Goal: Information Seeking & Learning: Compare options

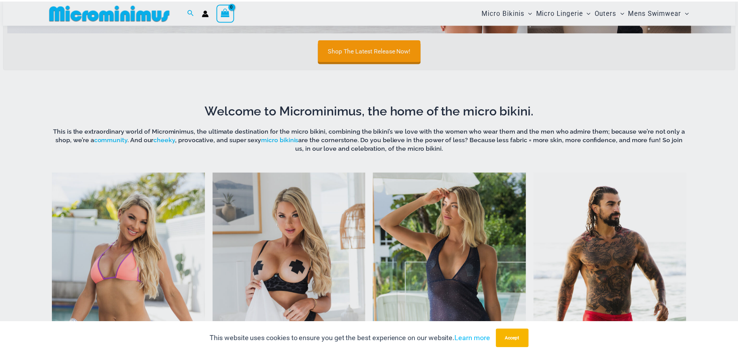
scroll to position [304, 0]
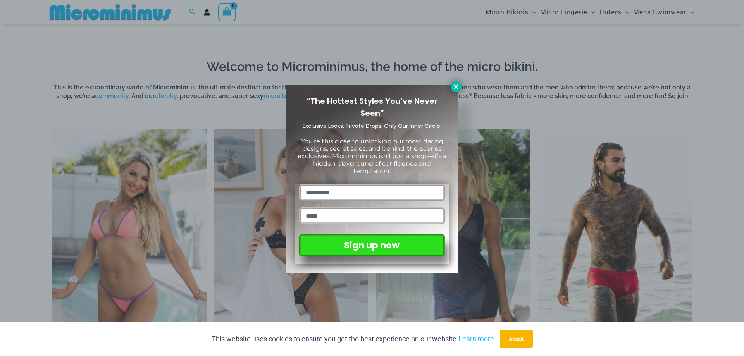
click at [454, 86] on icon at bounding box center [455, 86] width 7 height 7
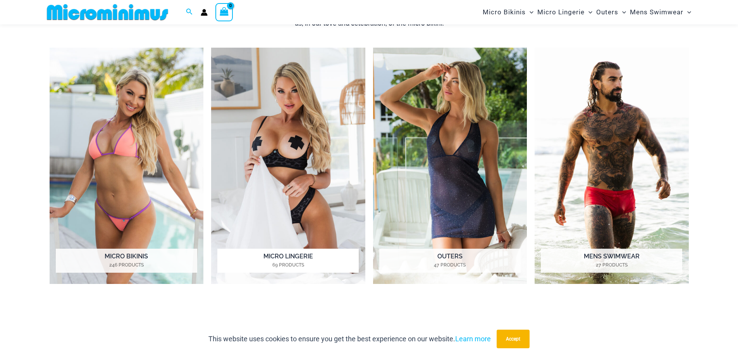
scroll to position [367, 0]
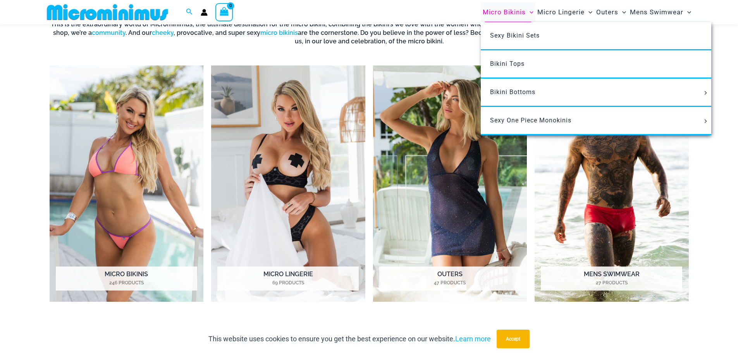
click at [512, 14] on span "Micro Bikinis" at bounding box center [504, 12] width 43 height 20
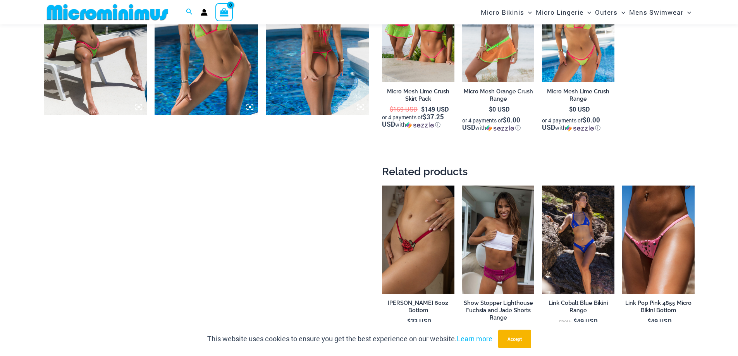
scroll to position [807, 0]
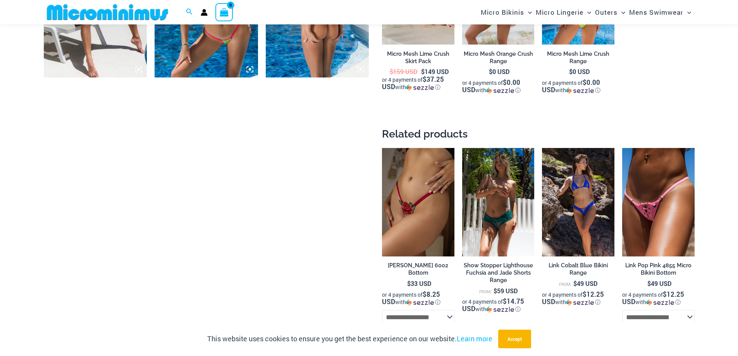
click at [489, 208] on img at bounding box center [498, 202] width 72 height 108
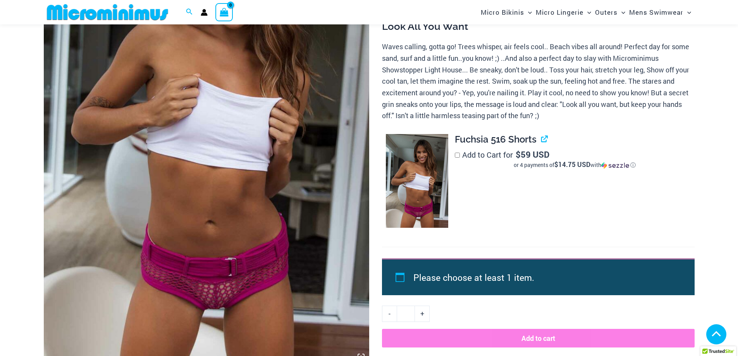
scroll to position [387, 0]
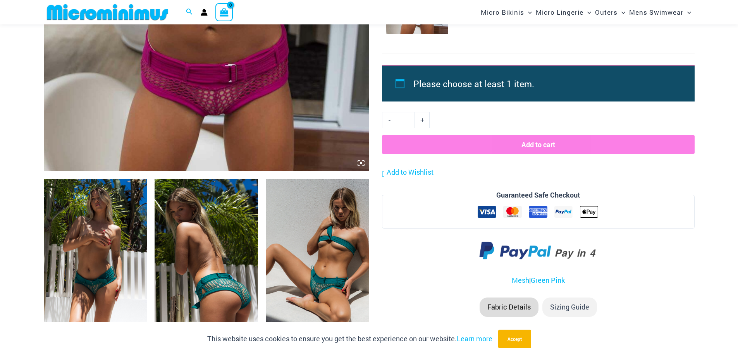
click at [339, 247] on img at bounding box center [317, 256] width 103 height 155
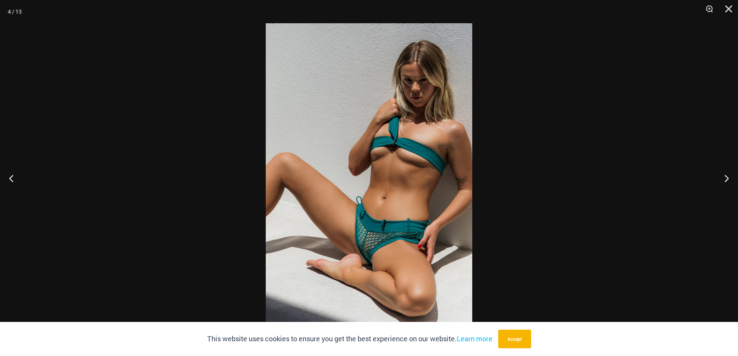
click at [361, 239] on img at bounding box center [369, 178] width 206 height 310
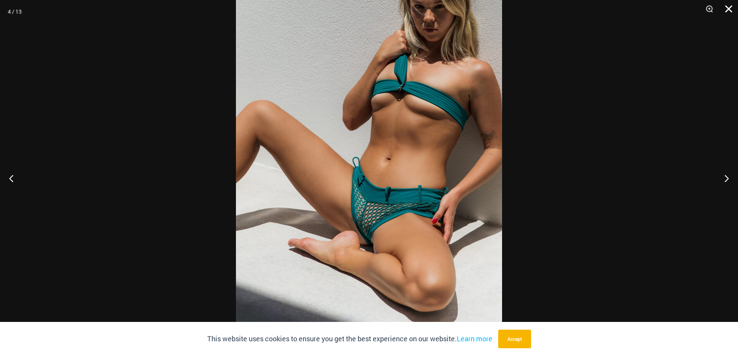
click at [723, 13] on button "Close" at bounding box center [725, 11] width 19 height 23
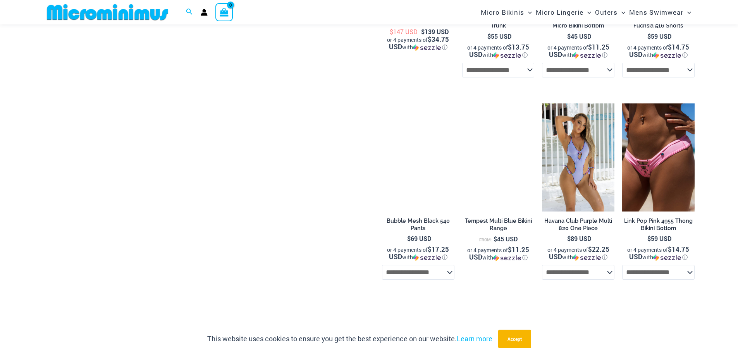
scroll to position [1705, 0]
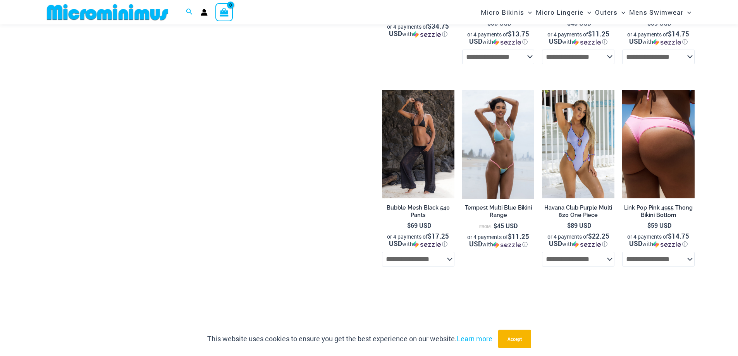
click at [653, 164] on img at bounding box center [658, 144] width 72 height 108
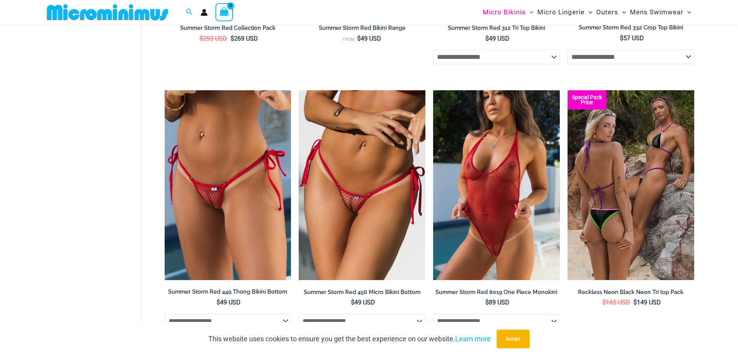
scroll to position [2085, 0]
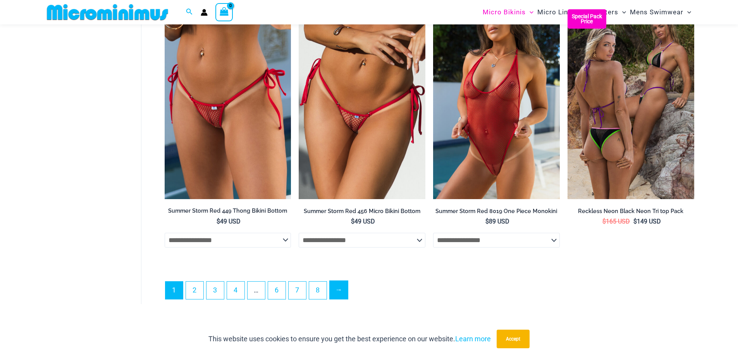
click at [340, 297] on link "→" at bounding box center [339, 290] width 18 height 18
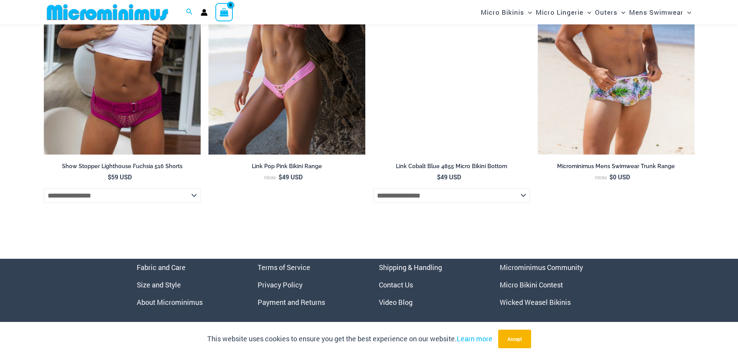
scroll to position [3279, 0]
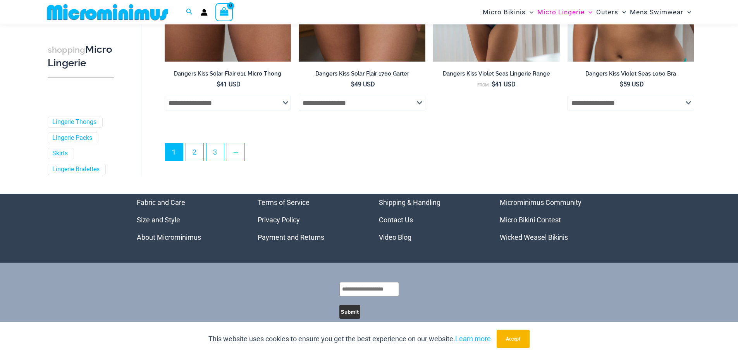
scroll to position [2125, 0]
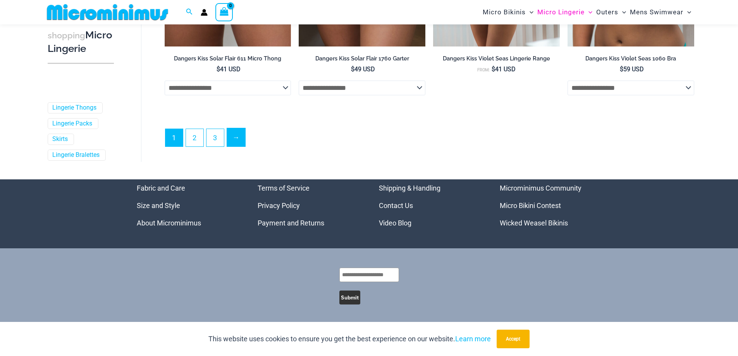
click at [243, 139] on link "→" at bounding box center [236, 137] width 18 height 18
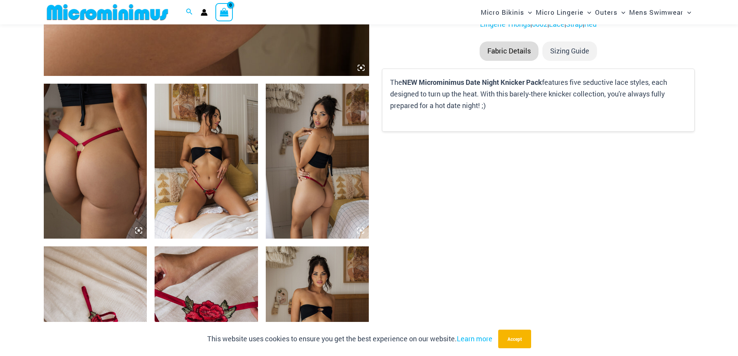
scroll to position [497, 0]
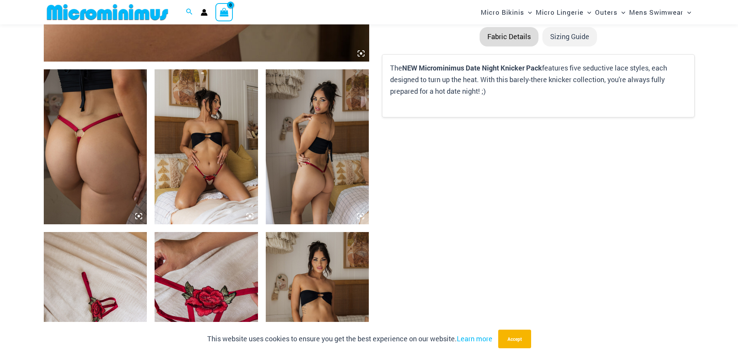
click at [209, 177] on img at bounding box center [206, 146] width 103 height 155
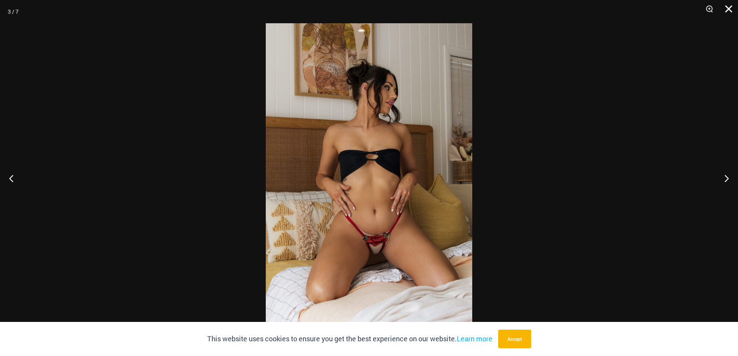
click at [727, 14] on button "Close" at bounding box center [725, 11] width 19 height 23
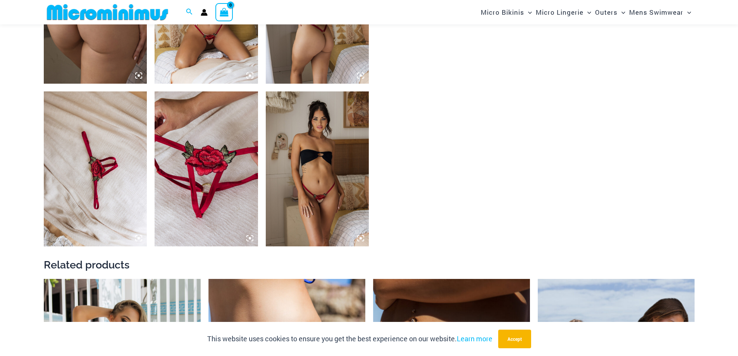
scroll to position [458, 0]
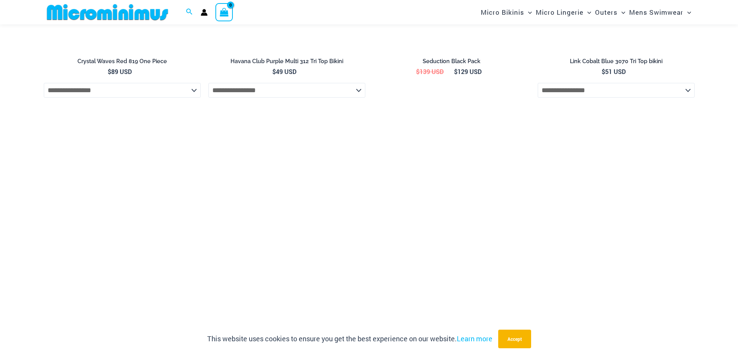
scroll to position [1426, 0]
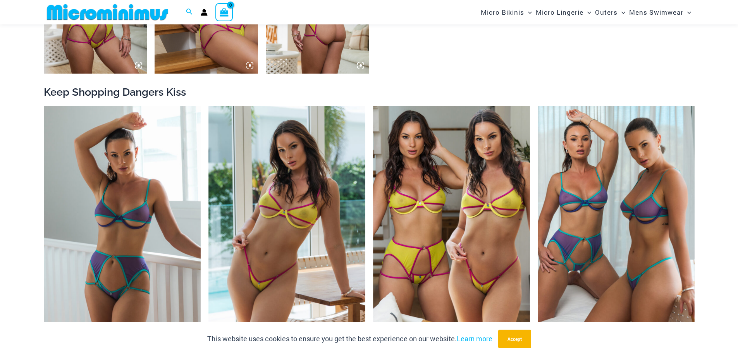
scroll to position [846, 0]
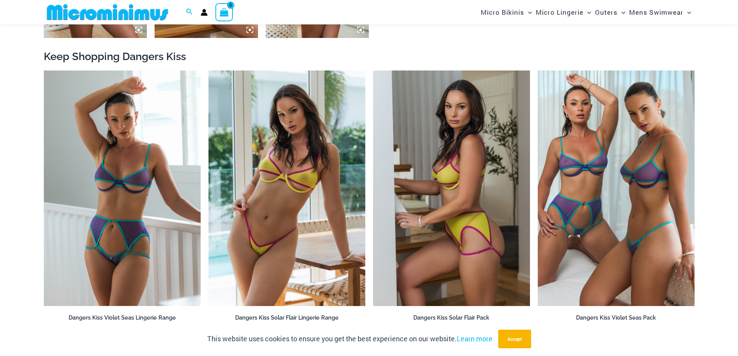
click at [415, 164] on img at bounding box center [451, 189] width 157 height 236
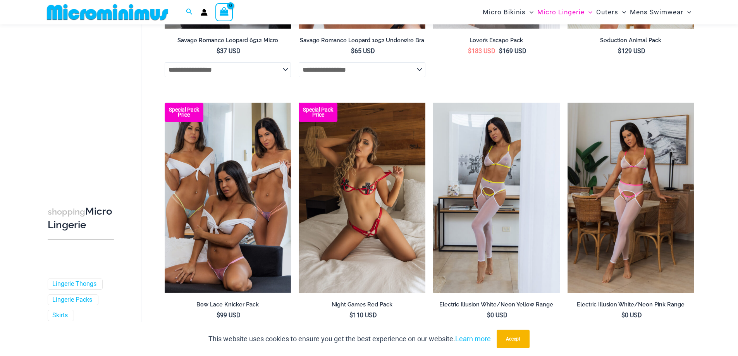
scroll to position [1892, 0]
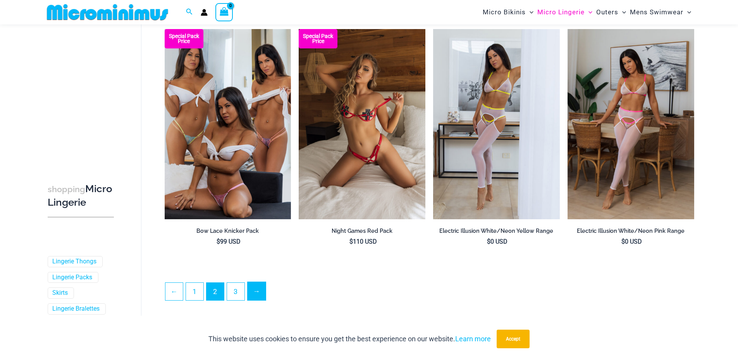
click at [255, 297] on link "→" at bounding box center [257, 291] width 18 height 18
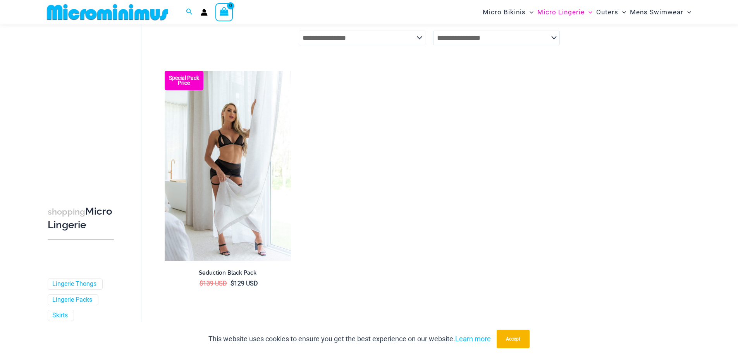
scroll to position [303, 0]
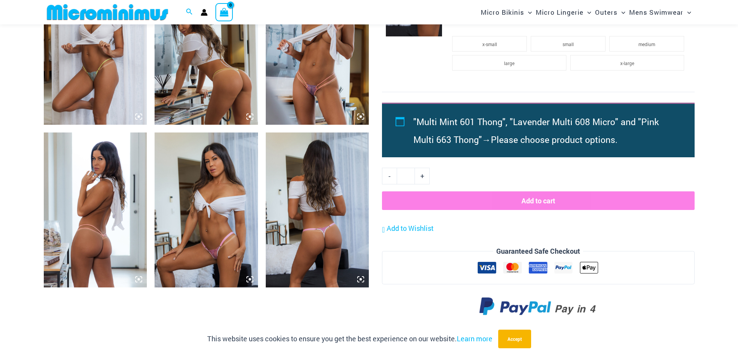
scroll to position [613, 0]
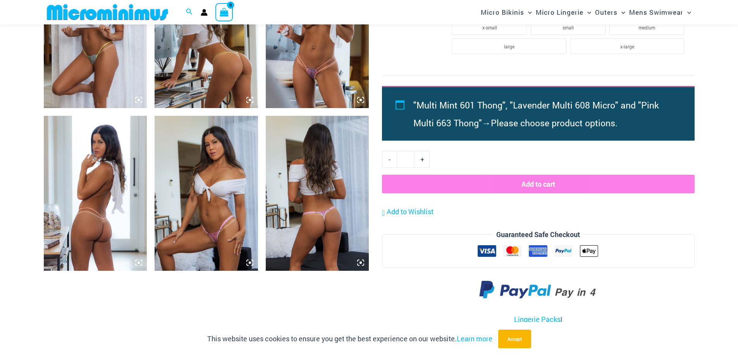
click at [222, 203] on img at bounding box center [206, 193] width 103 height 155
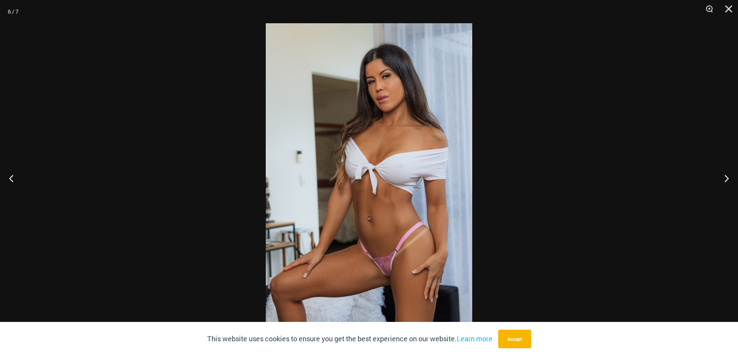
click at [332, 196] on img at bounding box center [369, 178] width 206 height 310
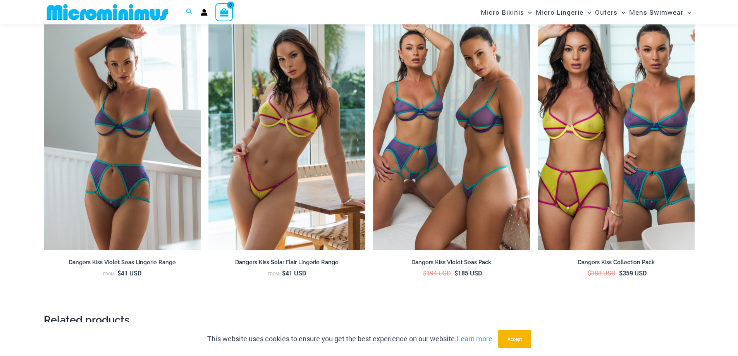
scroll to position [1271, 0]
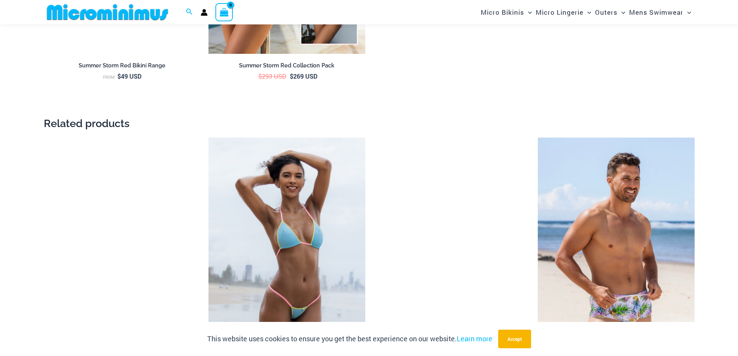
scroll to position [1232, 0]
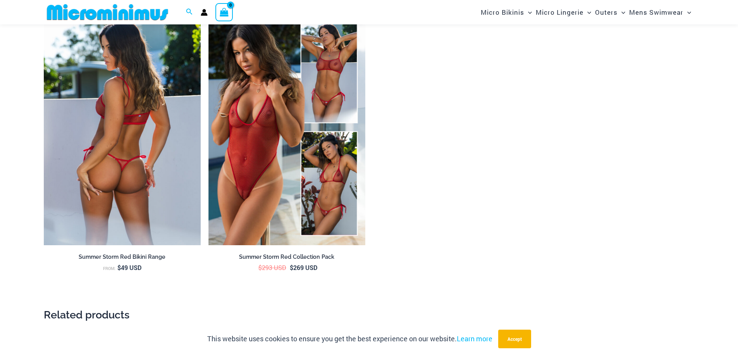
click at [182, 187] on img at bounding box center [122, 128] width 157 height 236
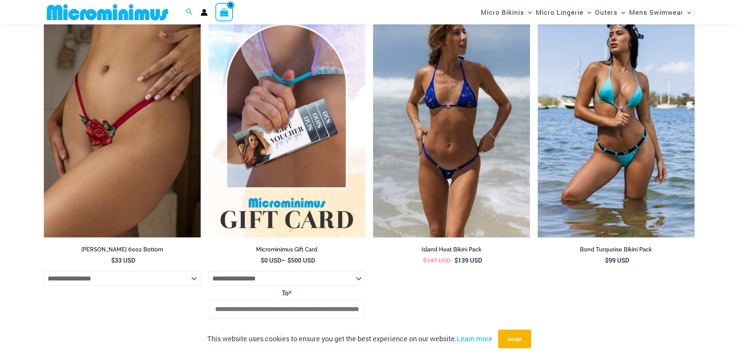
scroll to position [2123, 0]
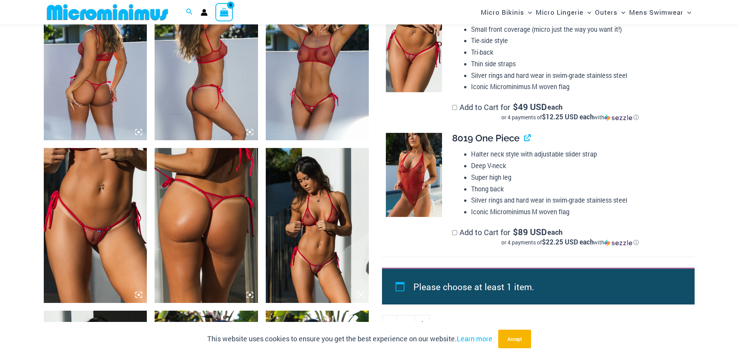
click at [137, 296] on icon at bounding box center [138, 294] width 7 height 7
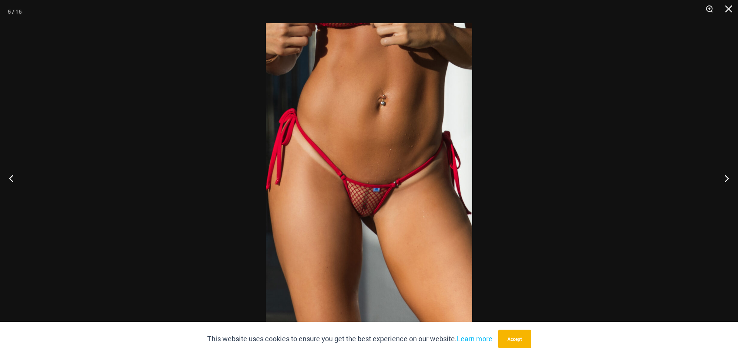
click at [357, 200] on img at bounding box center [369, 178] width 206 height 310
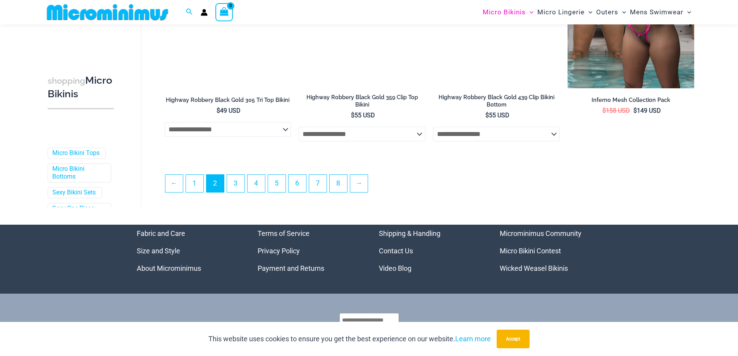
scroll to position [2051, 0]
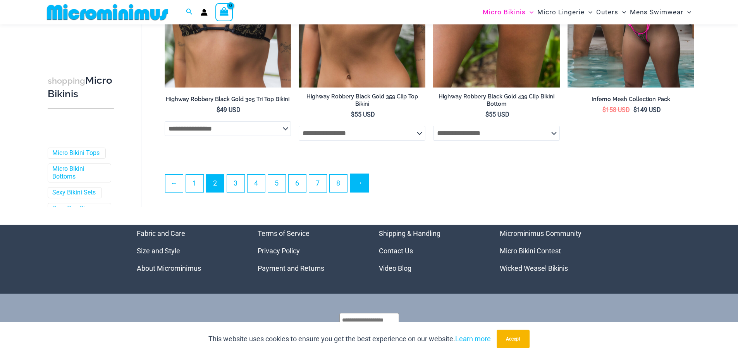
click at [368, 189] on link "→" at bounding box center [359, 183] width 18 height 18
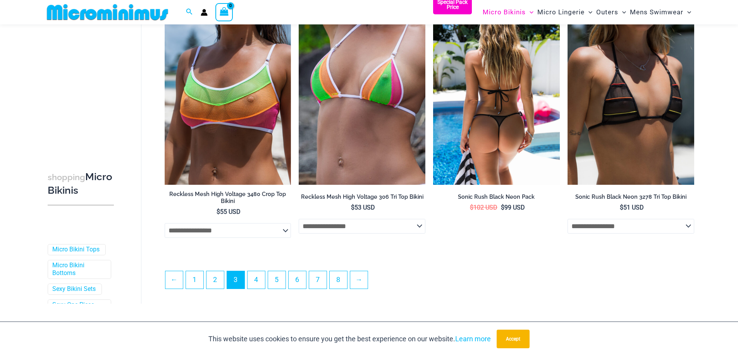
scroll to position [1970, 0]
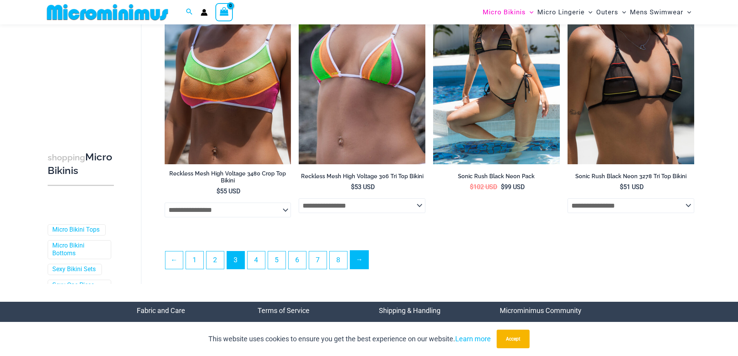
click at [368, 262] on link "→" at bounding box center [359, 260] width 18 height 18
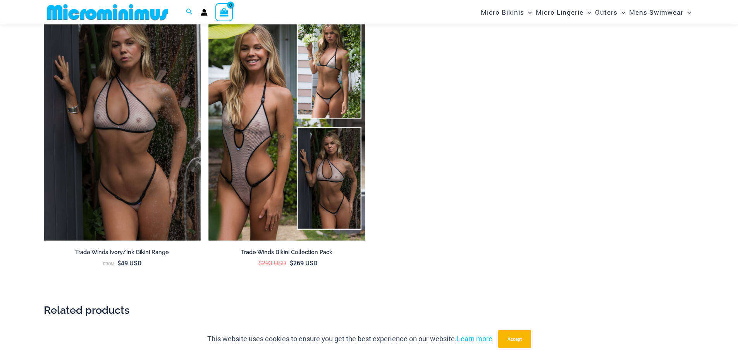
scroll to position [1233, 0]
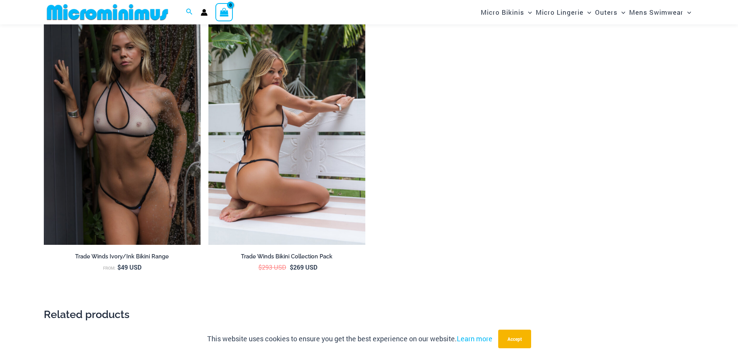
click at [329, 80] on img at bounding box center [286, 127] width 157 height 236
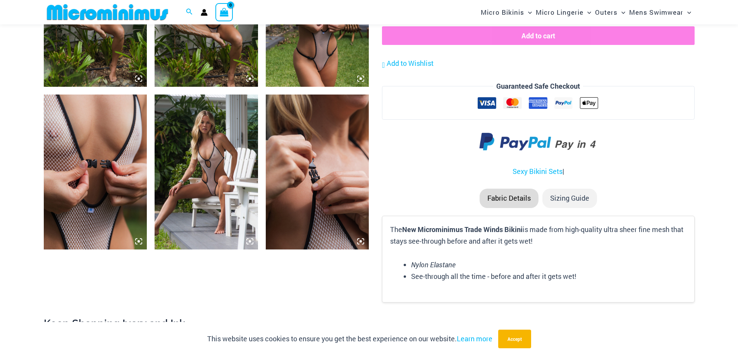
scroll to position [1123, 0]
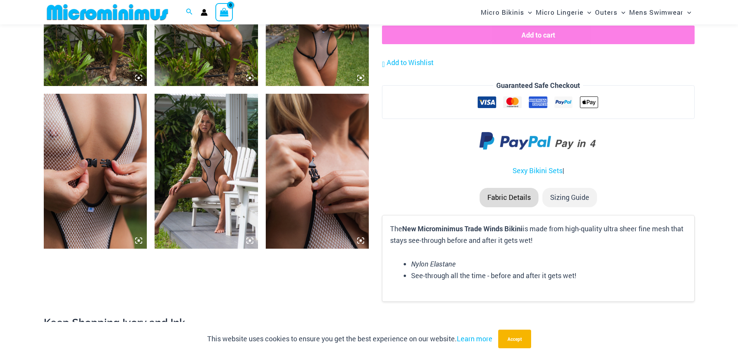
click at [360, 77] on icon at bounding box center [361, 78] width 2 height 2
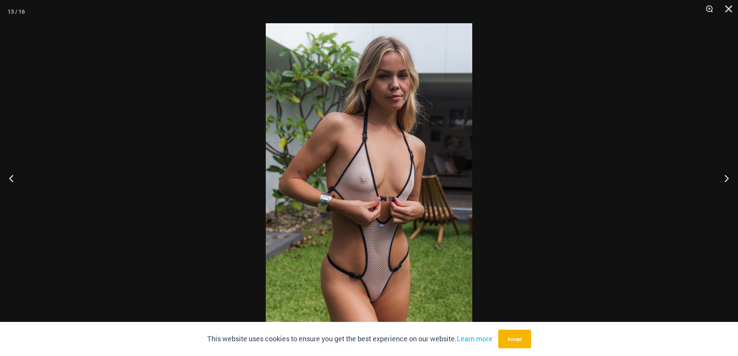
click at [369, 158] on img at bounding box center [369, 178] width 206 height 310
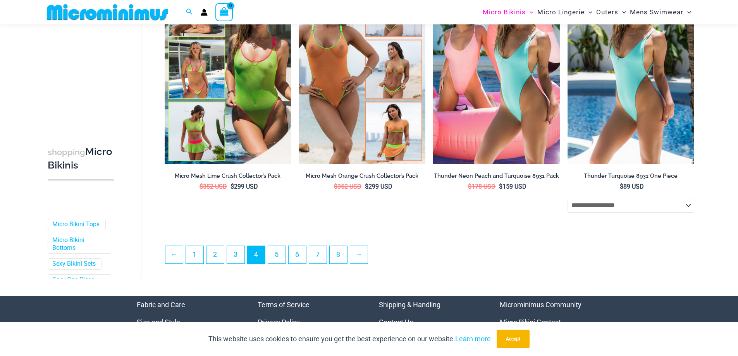
scroll to position [1969, 0]
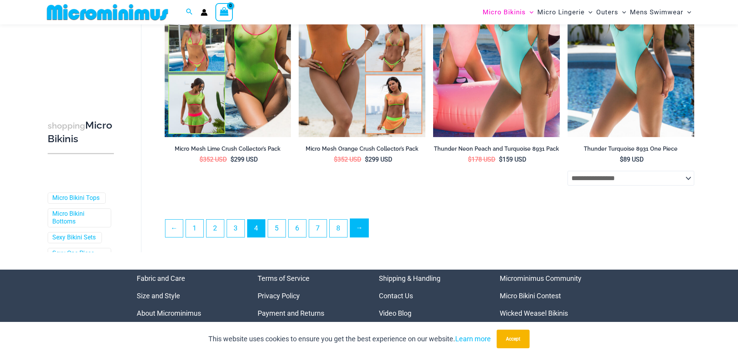
click at [364, 234] on link "→" at bounding box center [359, 228] width 18 height 18
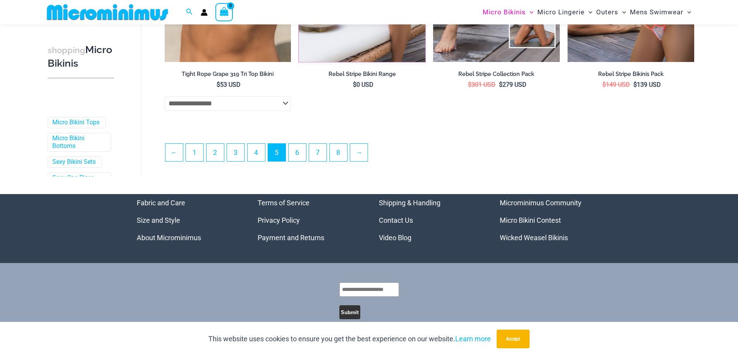
scroll to position [2081, 0]
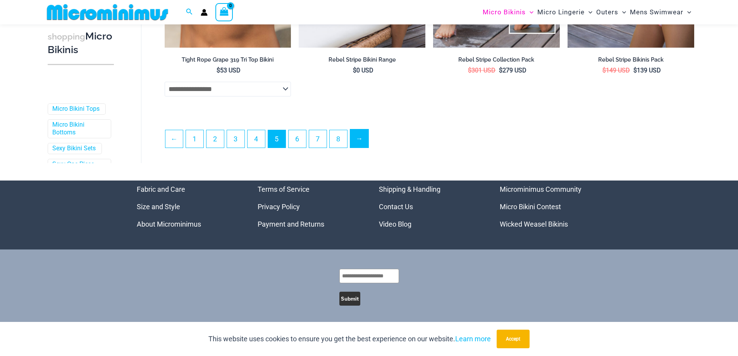
click at [366, 138] on link "→" at bounding box center [359, 138] width 18 height 18
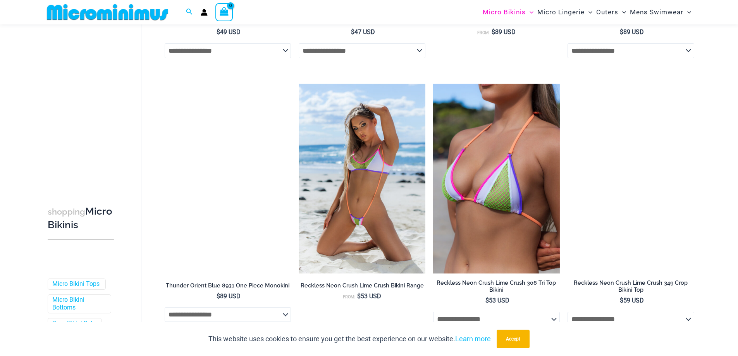
scroll to position [1930, 0]
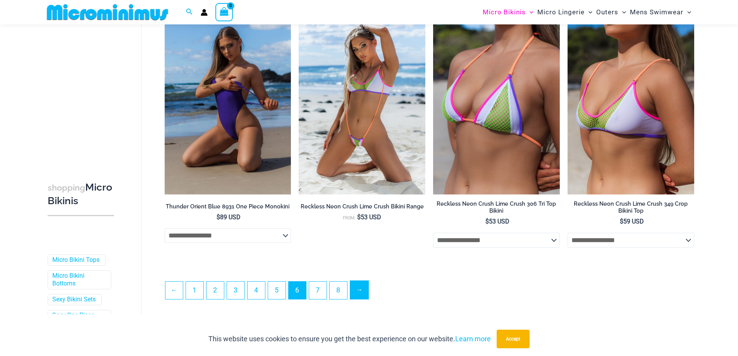
click at [361, 293] on link "→" at bounding box center [359, 290] width 18 height 18
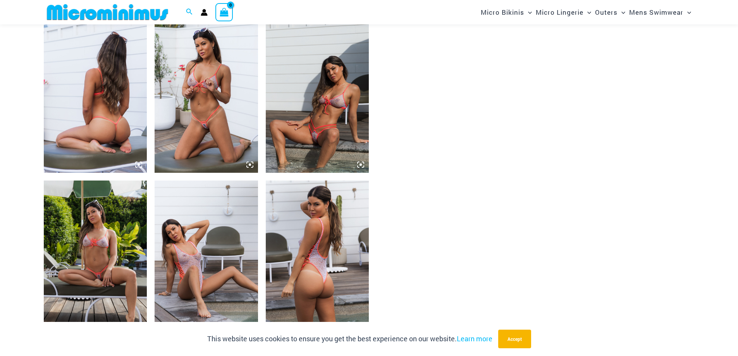
scroll to position [574, 0]
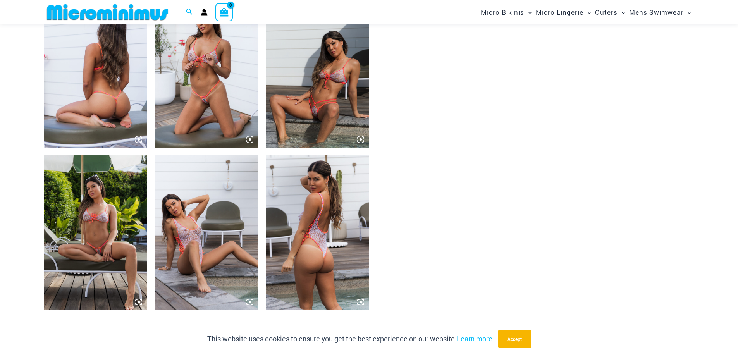
click at [211, 117] on img at bounding box center [206, 70] width 103 height 155
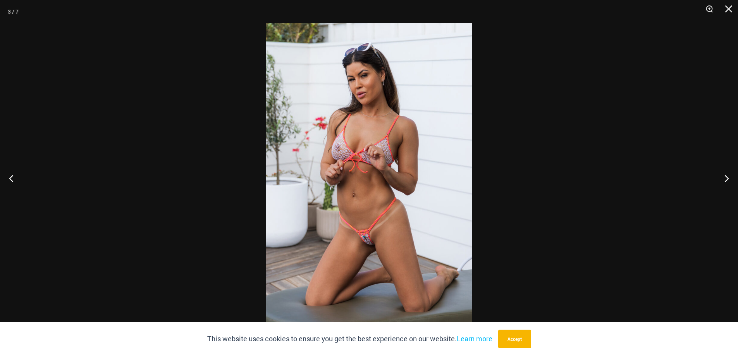
click at [387, 234] on img at bounding box center [369, 178] width 206 height 310
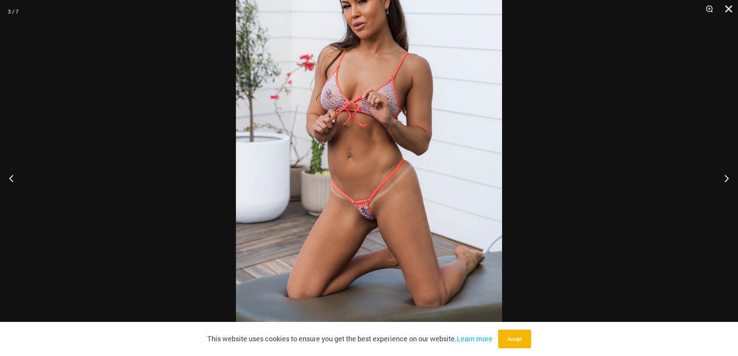
click at [730, 10] on button "Close" at bounding box center [725, 11] width 19 height 23
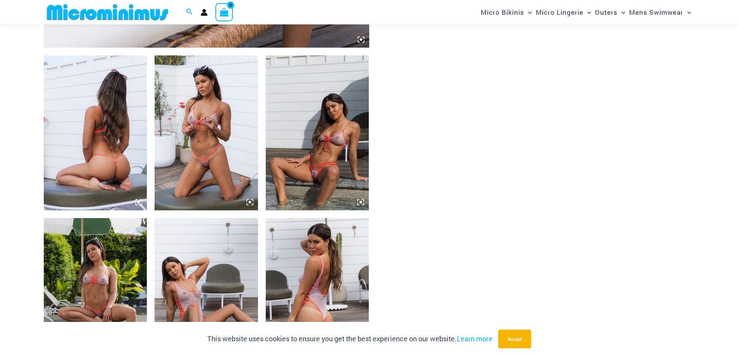
scroll to position [535, 0]
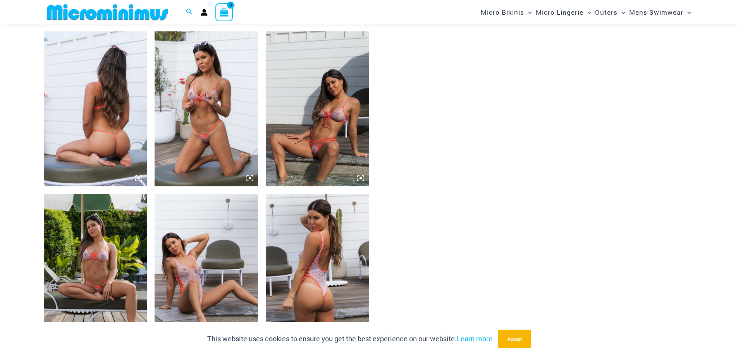
click at [349, 159] on img at bounding box center [317, 108] width 103 height 155
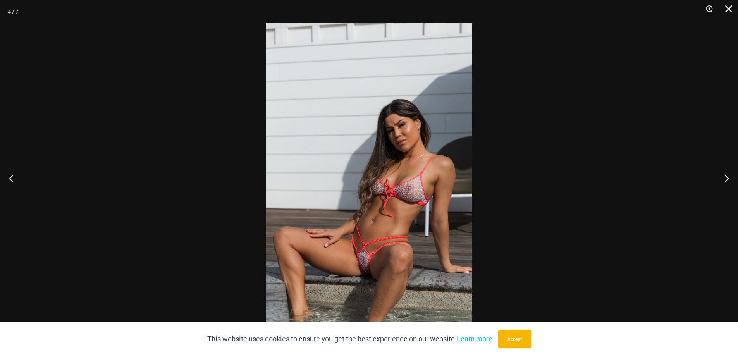
click at [368, 183] on img at bounding box center [369, 178] width 206 height 310
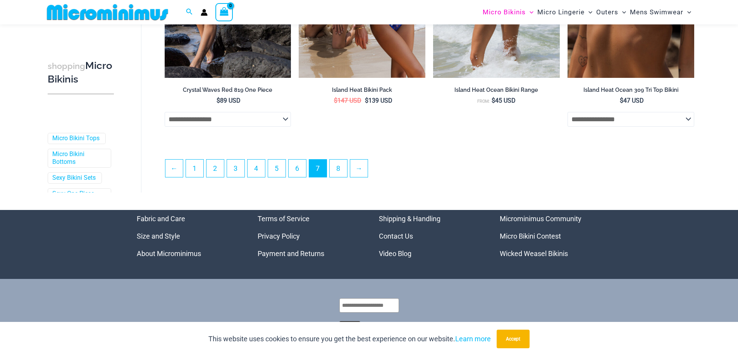
scroll to position [2086, 0]
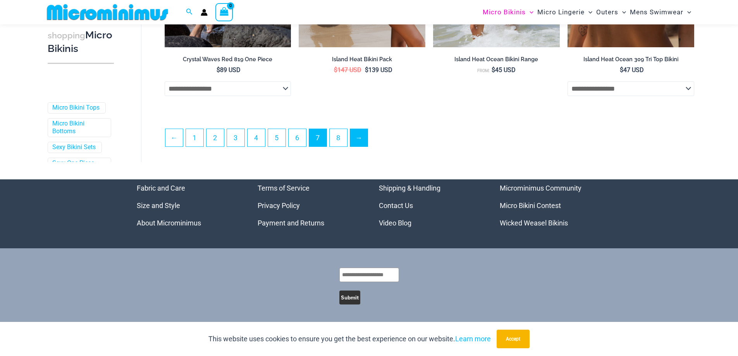
click at [368, 143] on li "→" at bounding box center [359, 138] width 18 height 18
click at [368, 143] on link "→" at bounding box center [359, 137] width 18 height 18
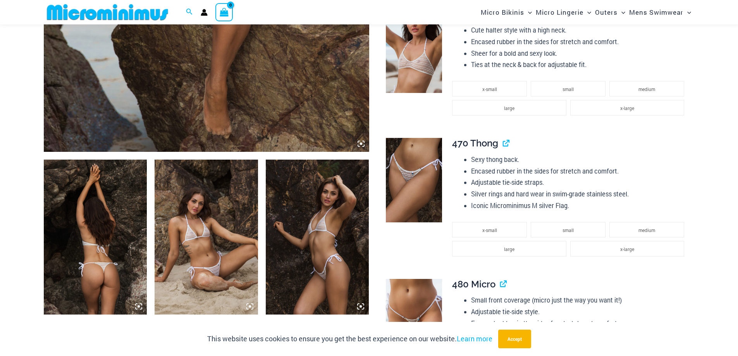
scroll to position [535, 0]
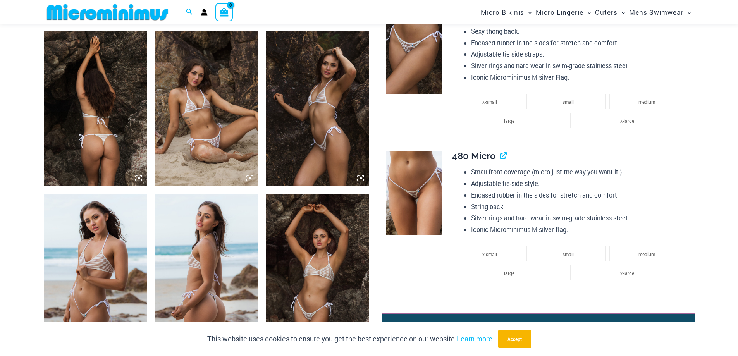
click at [210, 117] on img at bounding box center [206, 108] width 103 height 155
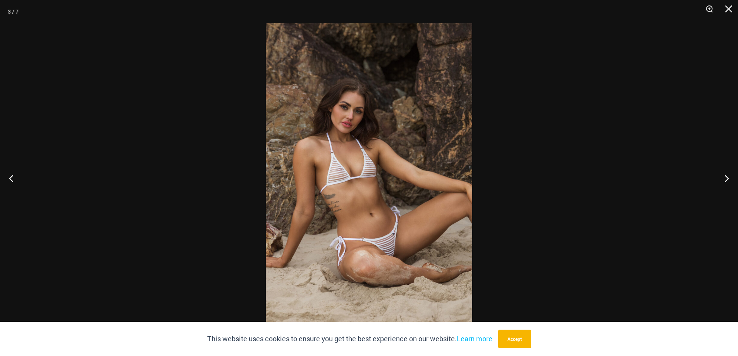
click at [382, 196] on img at bounding box center [369, 178] width 206 height 310
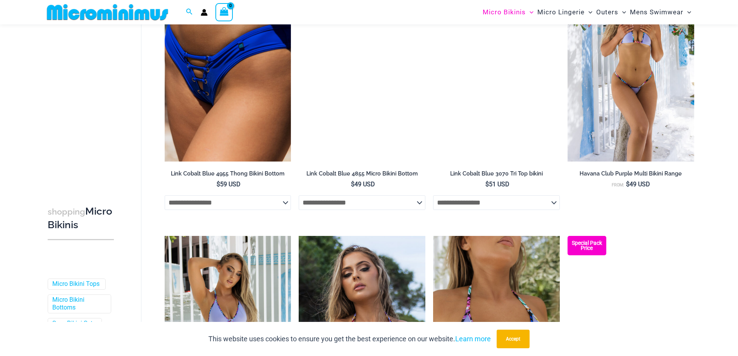
scroll to position [884, 0]
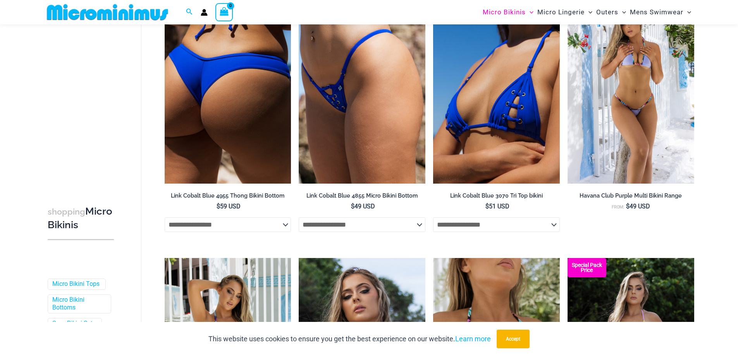
click at [264, 148] on img at bounding box center [228, 89] width 127 height 190
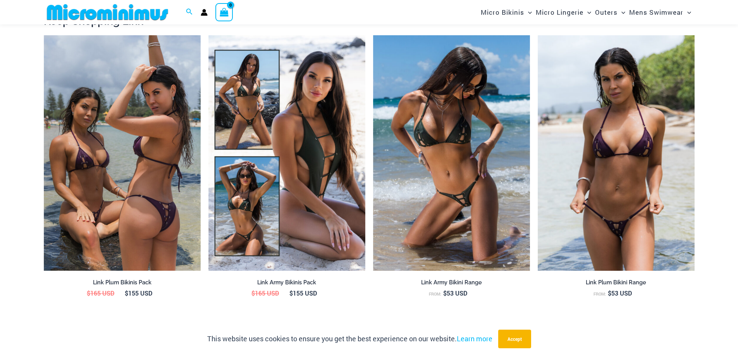
scroll to position [929, 0]
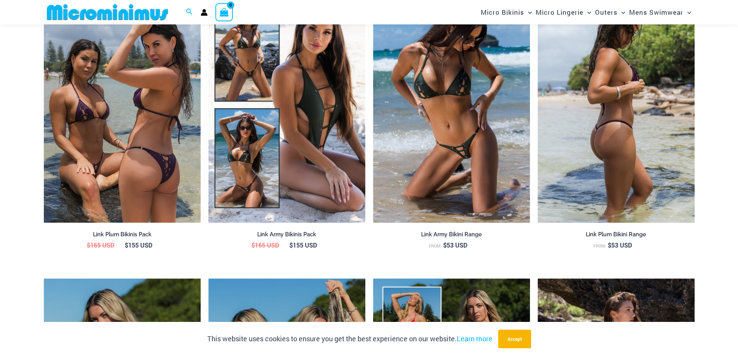
click at [566, 157] on img at bounding box center [616, 105] width 157 height 236
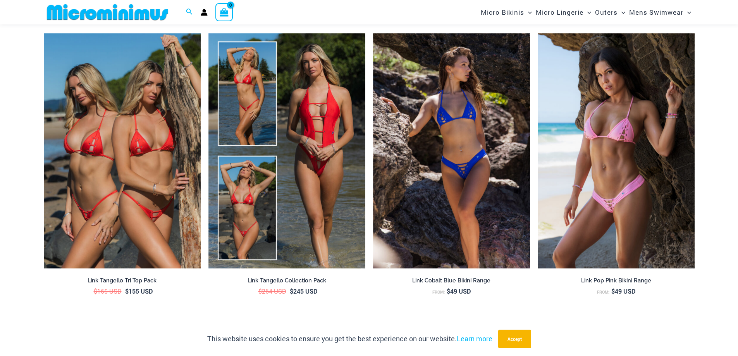
scroll to position [1472, 0]
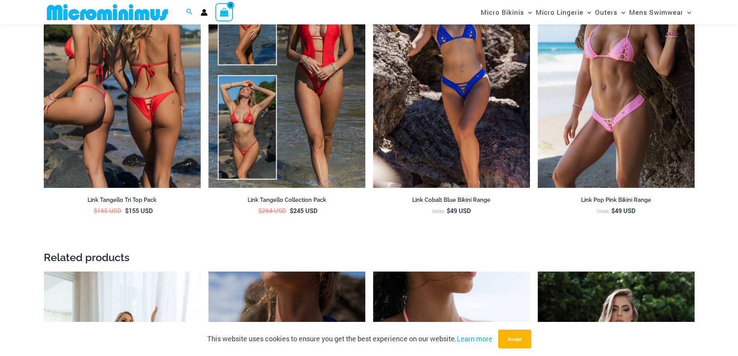
click at [173, 148] on img at bounding box center [122, 71] width 157 height 236
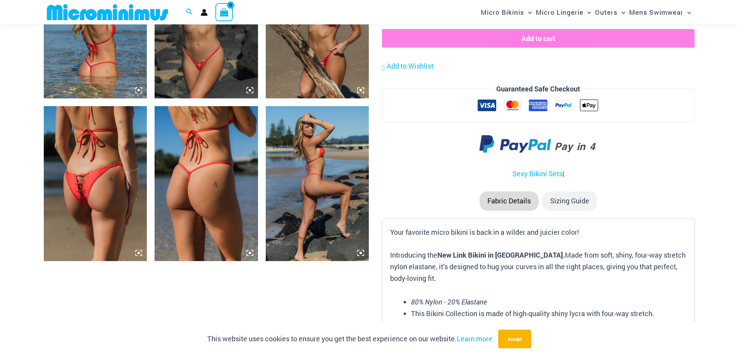
scroll to position [1000, 0]
